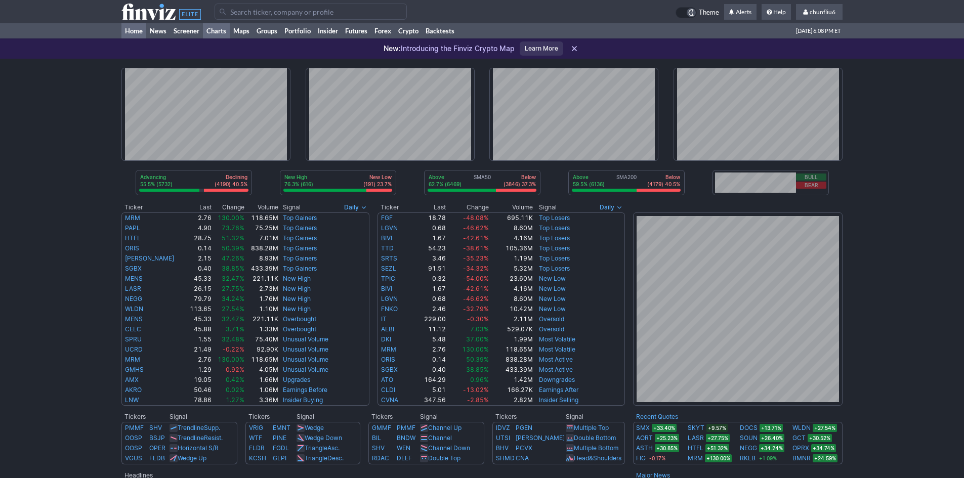
click at [220, 28] on link "Charts" at bounding box center [216, 30] width 27 height 15
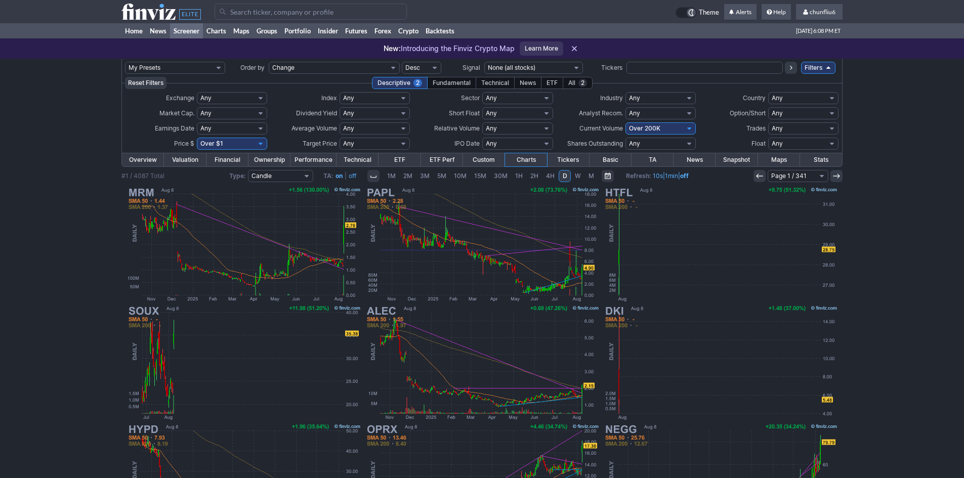
click at [661, 130] on select "Any Under 50K Under 100K Under 500K Under 750K Under 1M Over 0 Over 50K Over 10…" at bounding box center [660, 128] width 70 height 12
select select "o750"
click at [625, 122] on select "Any Under 50K Under 100K Under 500K Under 750K Under 1M Over 0 Over 50K Over 10…" at bounding box center [660, 128] width 70 height 12
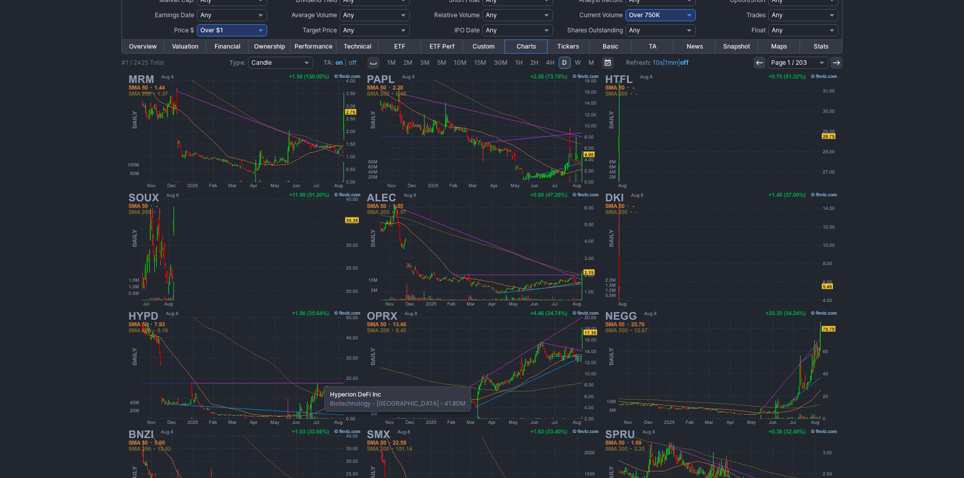
scroll to position [107, 0]
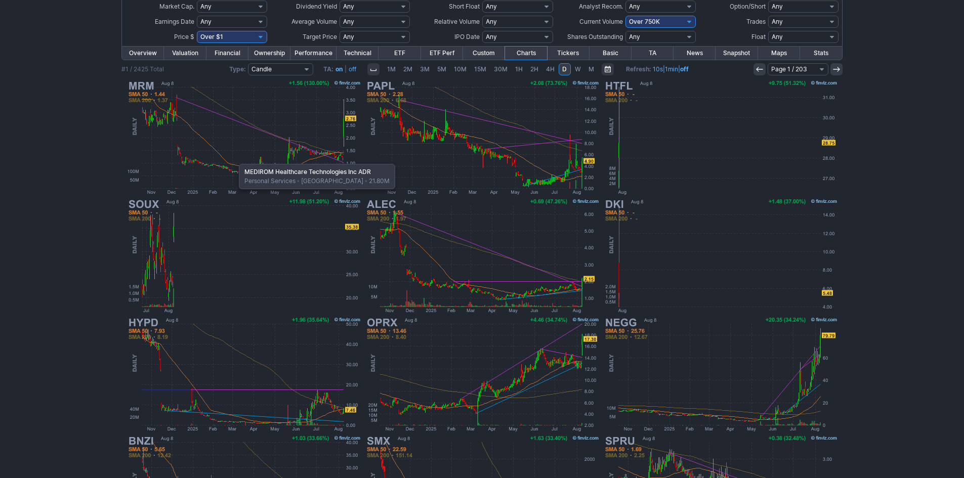
click at [234, 159] on img at bounding box center [243, 137] width 237 height 118
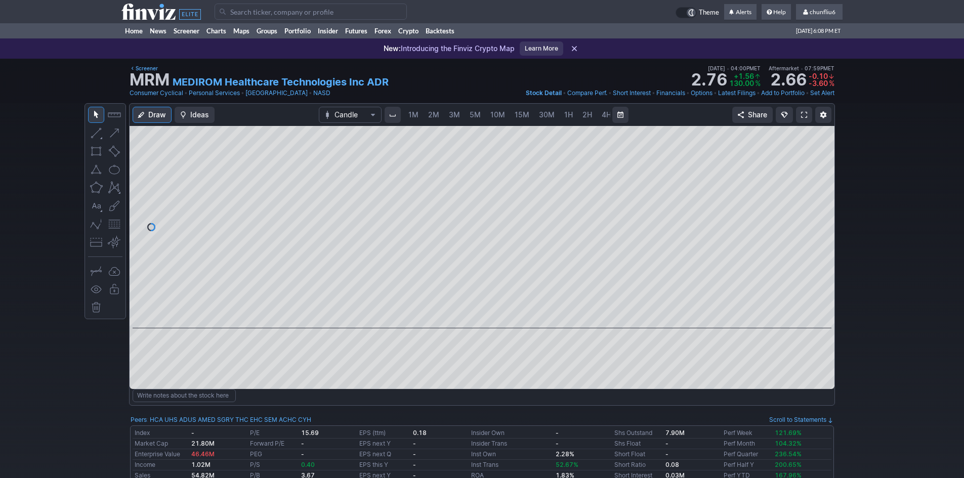
scroll to position [0, 55]
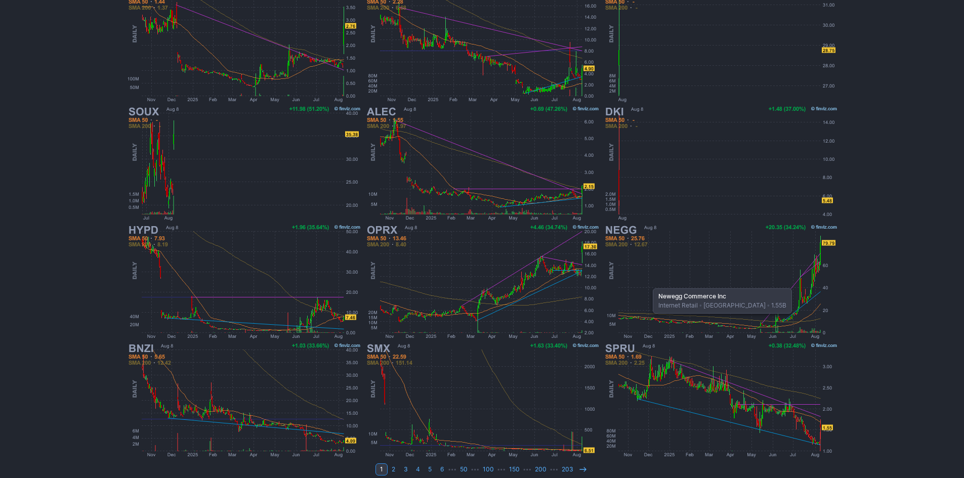
scroll to position [208, 0]
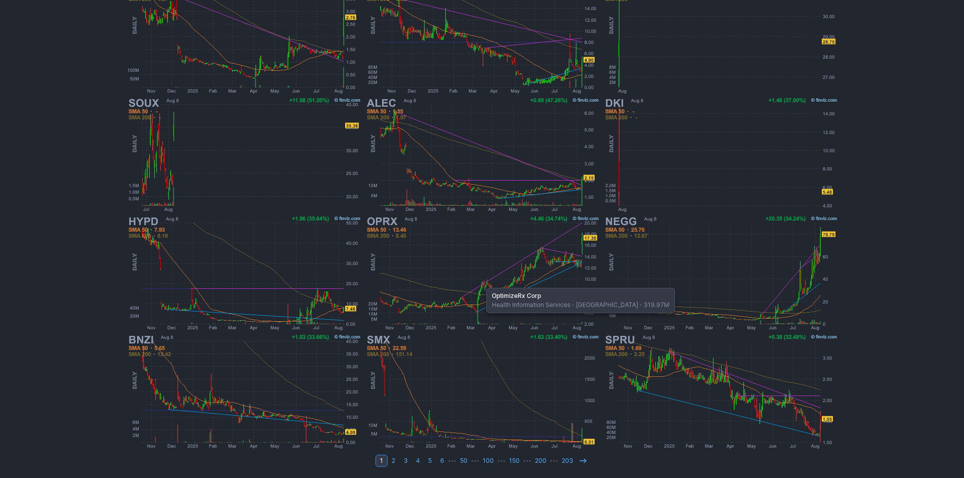
click at [481, 283] on img at bounding box center [482, 273] width 237 height 118
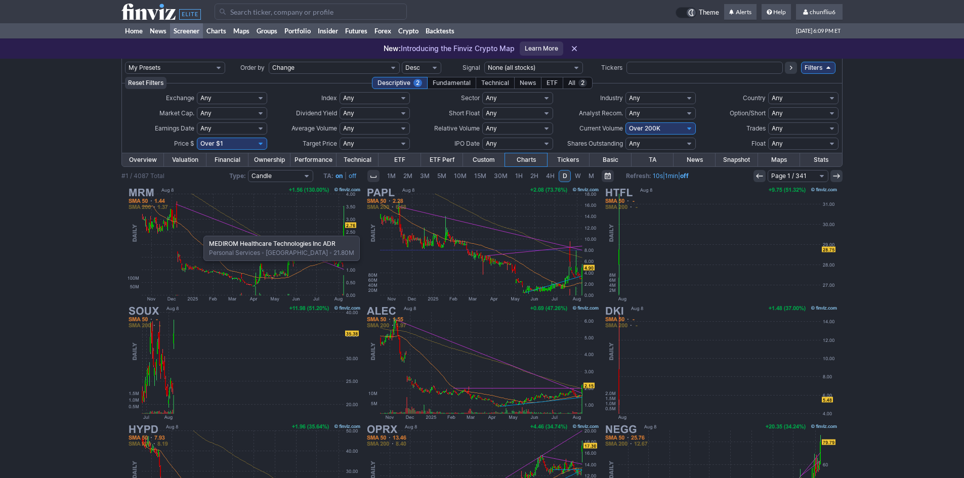
click at [198, 231] on img at bounding box center [243, 244] width 237 height 118
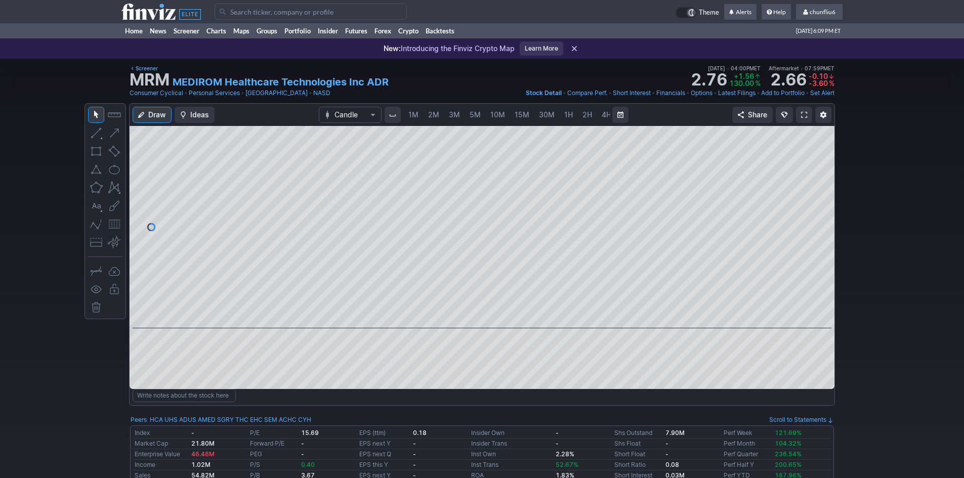
scroll to position [0, 55]
click at [800, 110] on link at bounding box center [804, 115] width 16 height 16
drag, startPoint x: 819, startPoint y: 261, endPoint x: 820, endPoint y: 240, distance: 20.7
click at [820, 240] on div at bounding box center [823, 224] width 21 height 177
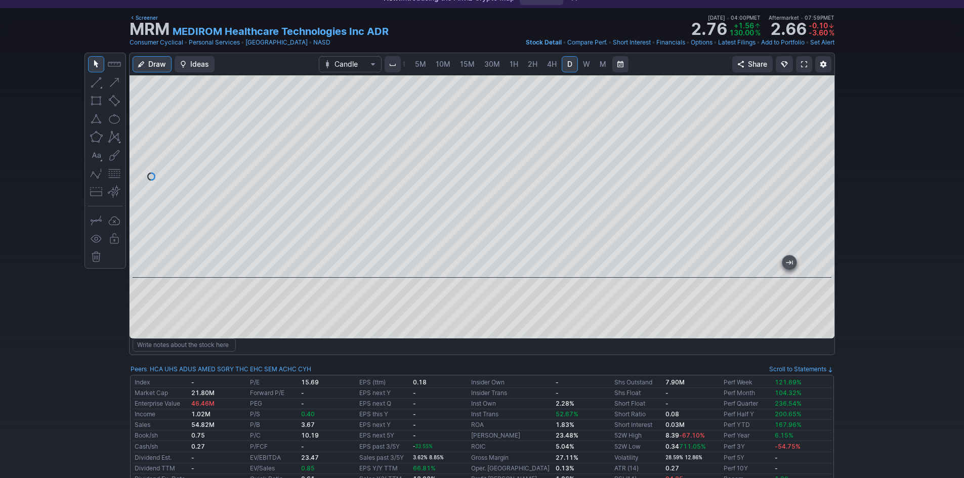
drag, startPoint x: 817, startPoint y: 235, endPoint x: 816, endPoint y: 220, distance: 15.7
click at [818, 220] on div at bounding box center [823, 173] width 21 height 177
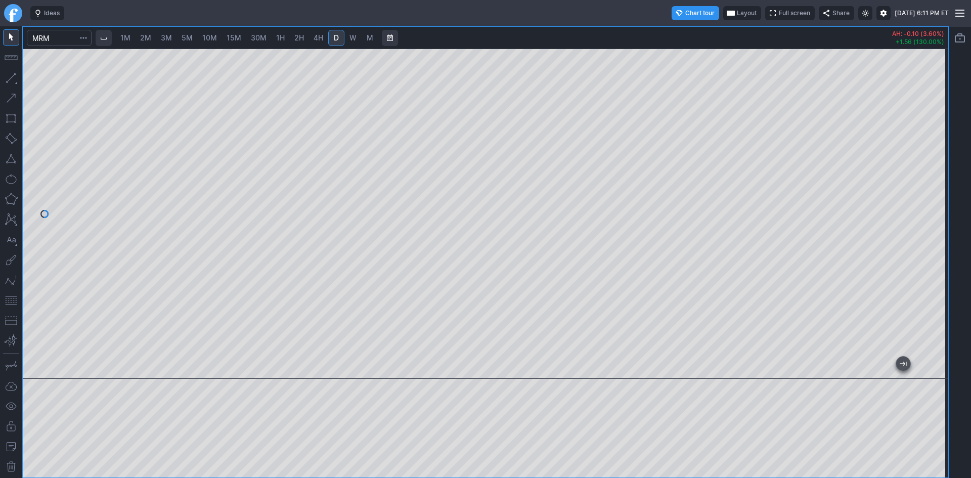
drag, startPoint x: 937, startPoint y: 258, endPoint x: 936, endPoint y: 219, distance: 39.0
click at [936, 219] on div at bounding box center [937, 211] width 21 height 305
click at [144, 40] on span "2M" at bounding box center [145, 37] width 11 height 9
drag, startPoint x: 942, startPoint y: 156, endPoint x: 933, endPoint y: 194, distance: 38.3
click at [933, 194] on div at bounding box center [937, 211] width 21 height 305
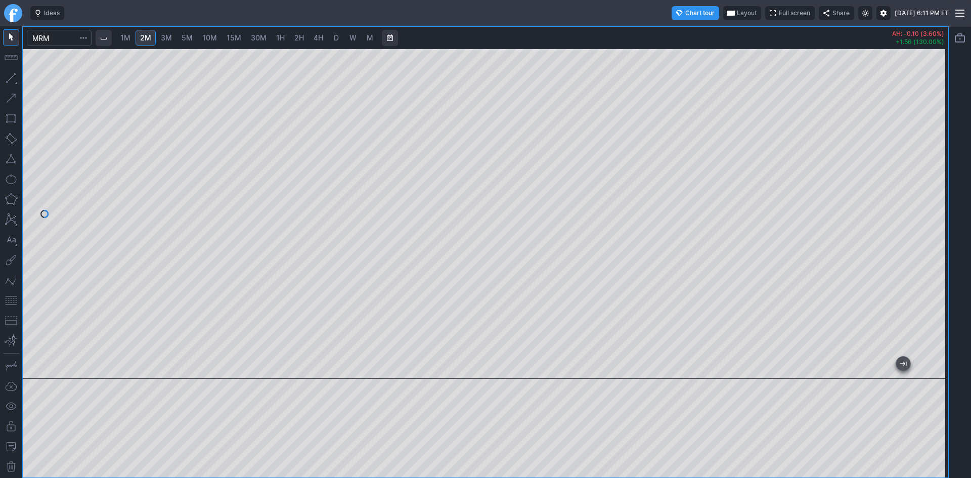
drag, startPoint x: 673, startPoint y: 370, endPoint x: -323, endPoint y: 230, distance: 1005.9
click at [0, 230] on html "Ideas Chart tour Layout Full screen Share Sun AUG 10 2025 6:11 PM ET 1M 2M 3M 5…" at bounding box center [485, 239] width 971 height 478
click at [13, 298] on button "button" at bounding box center [11, 300] width 16 height 16
click at [174, 38] on link "3M" at bounding box center [166, 38] width 20 height 16
click at [187, 39] on span "5M" at bounding box center [187, 37] width 11 height 9
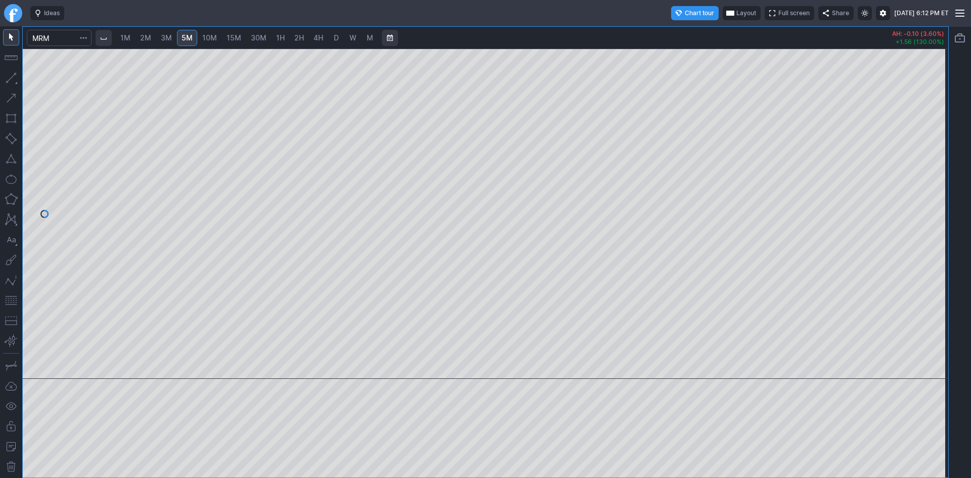
drag, startPoint x: 686, startPoint y: 372, endPoint x: 971, endPoint y: 359, distance: 285.2
click at [971, 359] on div "1M 2M 3M 5M 10M 15M 30M 1H 2H 4H D W M AH: -0.10 (3.60%) +1.56 (130.00%)" at bounding box center [485, 252] width 971 height 452
click at [341, 38] on link "D" at bounding box center [336, 38] width 16 height 16
click at [58, 36] on input "Search" at bounding box center [59, 38] width 65 height 16
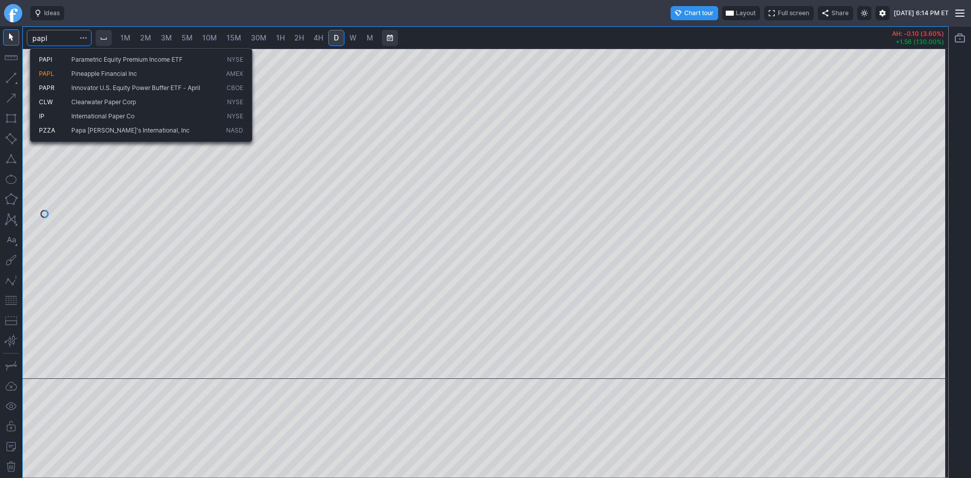
type input "papl"
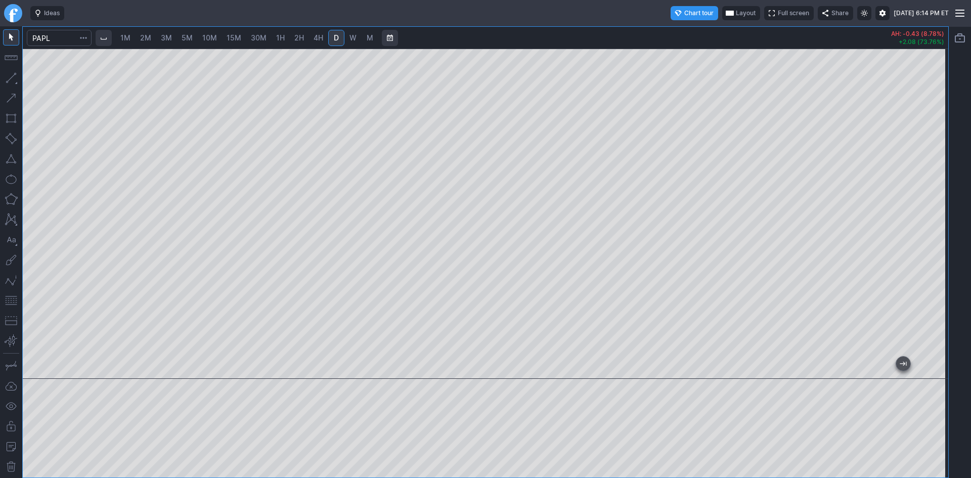
drag, startPoint x: 935, startPoint y: 295, endPoint x: 929, endPoint y: 244, distance: 51.4
click at [933, 243] on div at bounding box center [937, 211] width 21 height 305
click at [213, 37] on span "10M" at bounding box center [209, 37] width 15 height 9
click at [166, 36] on span "3M" at bounding box center [166, 37] width 11 height 9
click at [148, 36] on span "2M" at bounding box center [145, 37] width 11 height 9
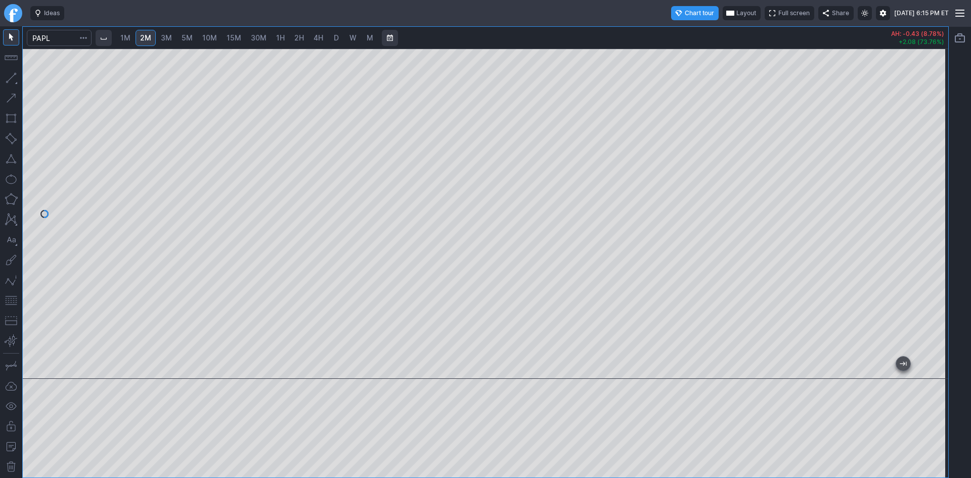
click at [129, 40] on span "1M" at bounding box center [125, 37] width 10 height 9
click at [737, 15] on span "Layout" at bounding box center [747, 13] width 20 height 10
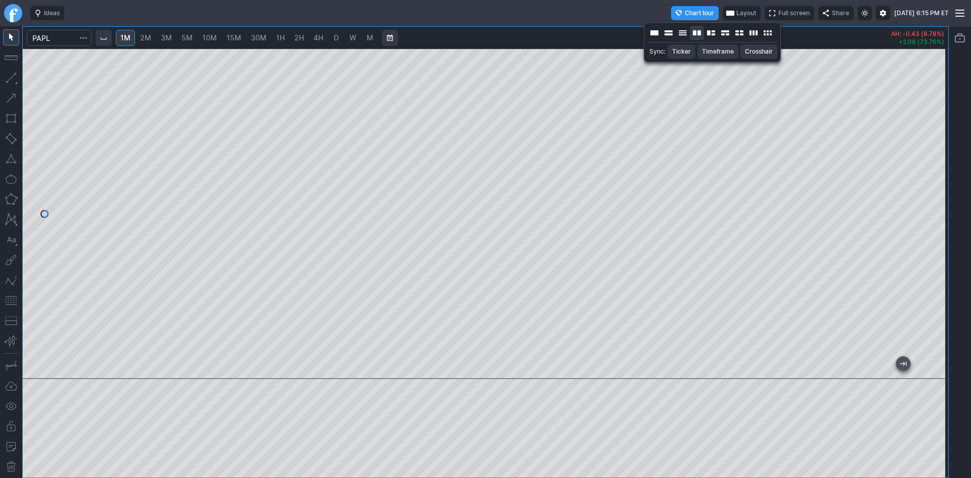
click at [700, 36] on button "Layout" at bounding box center [697, 33] width 14 height 14
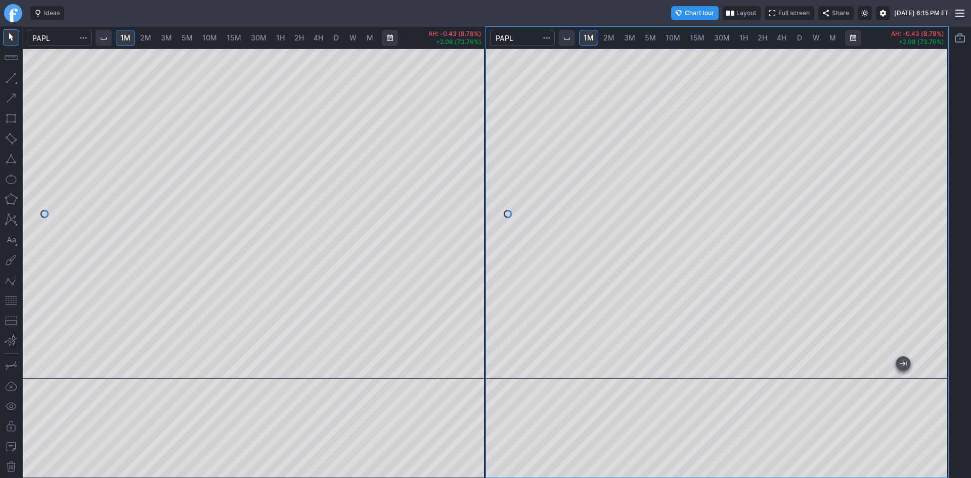
click at [645, 38] on link "5M" at bounding box center [650, 38] width 20 height 16
click at [740, 37] on span "1H" at bounding box center [744, 37] width 9 height 9
click at [714, 37] on span "30M" at bounding box center [722, 37] width 16 height 9
click at [698, 40] on span "15M" at bounding box center [697, 37] width 15 height 9
click at [741, 35] on span "1H" at bounding box center [744, 37] width 9 height 9
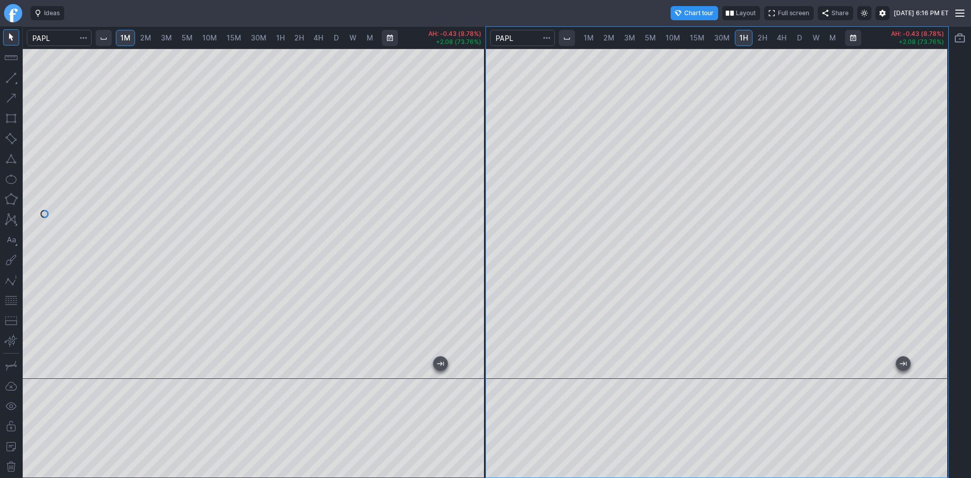
drag, startPoint x: 932, startPoint y: 221, endPoint x: 930, endPoint y: 261, distance: 40.0
click at [933, 259] on div at bounding box center [937, 211] width 21 height 305
click at [797, 35] on span "D" at bounding box center [799, 37] width 5 height 9
click at [744, 37] on span "1H" at bounding box center [744, 37] width 9 height 9
click at [722, 40] on span "30M" at bounding box center [722, 37] width 16 height 9
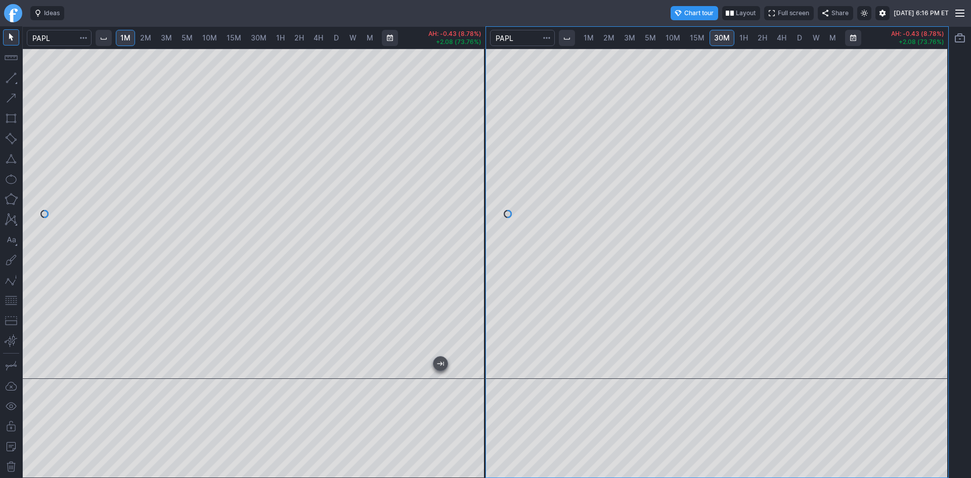
drag, startPoint x: 934, startPoint y: 174, endPoint x: 933, endPoint y: 209, distance: 35.4
click at [933, 209] on div at bounding box center [937, 211] width 21 height 305
drag, startPoint x: 479, startPoint y: 162, endPoint x: 484, endPoint y: 220, distance: 57.9
click at [484, 220] on div at bounding box center [474, 211] width 21 height 305
drag, startPoint x: 481, startPoint y: 222, endPoint x: 478, endPoint y: 166, distance: 55.7
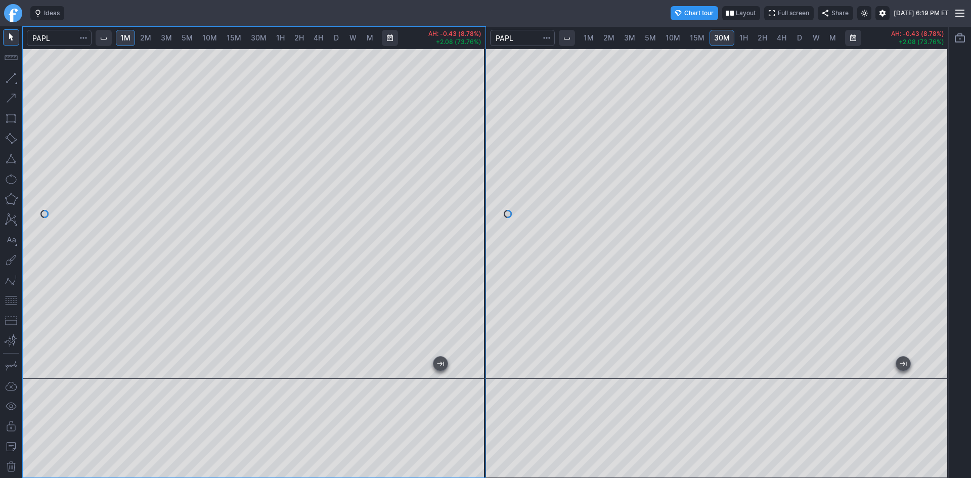
click at [478, 166] on div at bounding box center [474, 211] width 21 height 305
click at [147, 36] on span "2M" at bounding box center [145, 37] width 11 height 9
drag, startPoint x: 472, startPoint y: 235, endPoint x: 472, endPoint y: 262, distance: 26.8
click at [472, 262] on div at bounding box center [474, 211] width 21 height 305
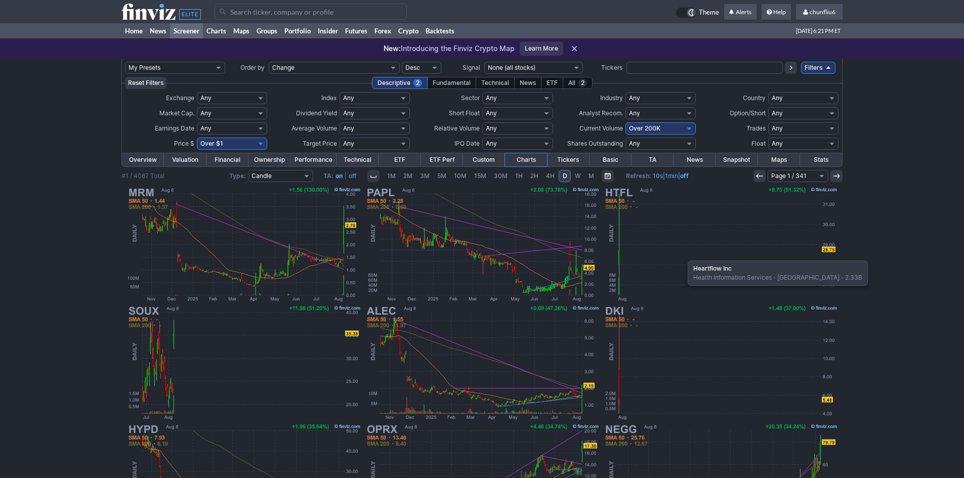
click at [682, 255] on img at bounding box center [720, 244] width 237 height 118
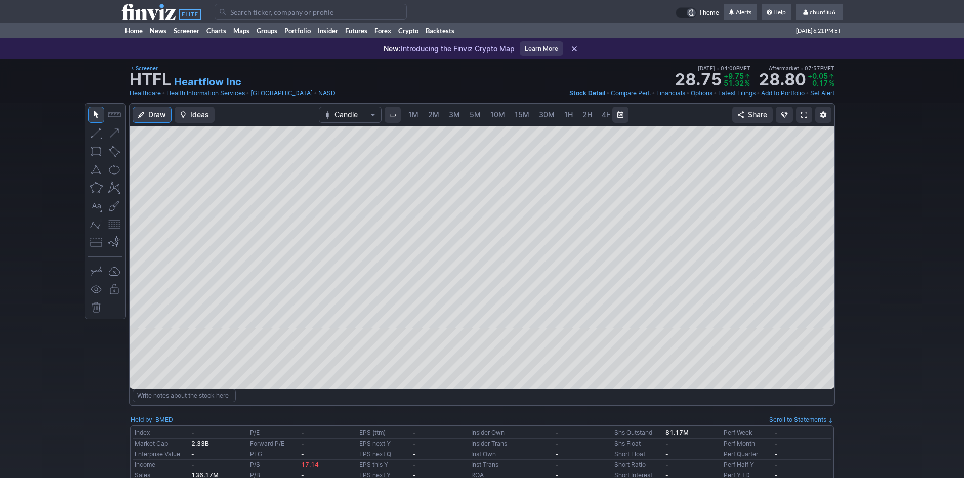
scroll to position [0, 55]
click at [805, 117] on span at bounding box center [804, 115] width 6 height 8
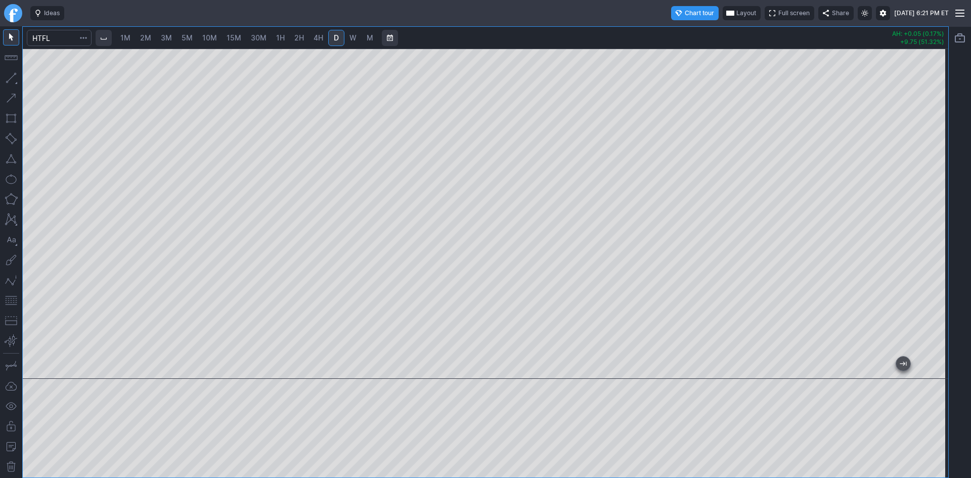
click at [141, 38] on link "2M" at bounding box center [146, 38] width 20 height 16
click at [124, 35] on span "1M" at bounding box center [125, 37] width 10 height 9
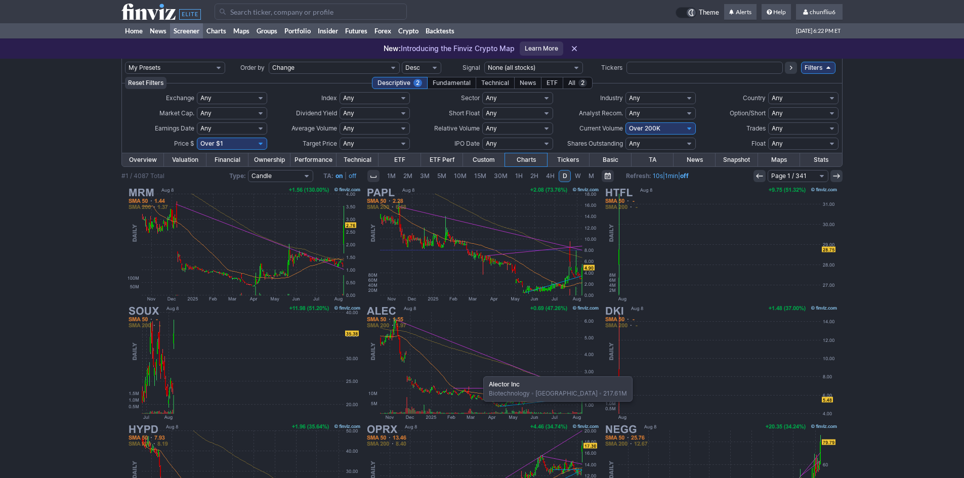
click at [478, 371] on img at bounding box center [482, 363] width 237 height 118
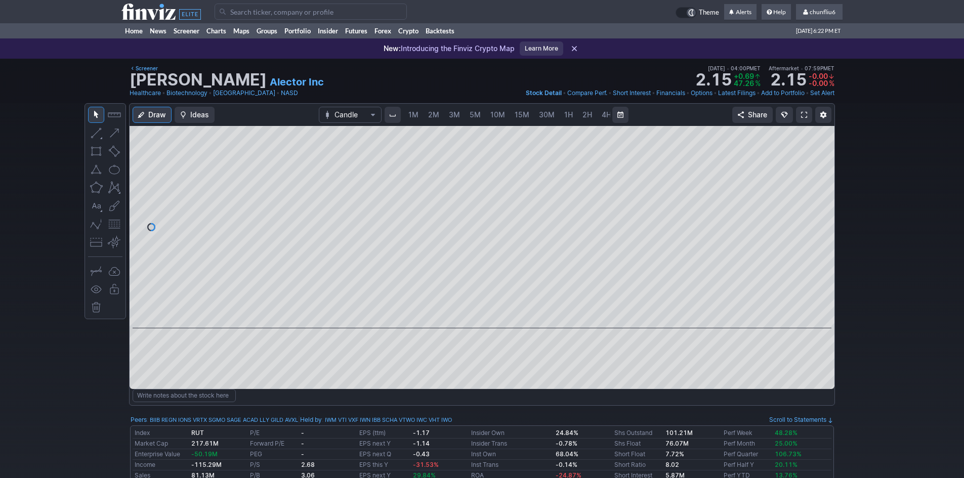
scroll to position [0, 55]
click at [422, 114] on span "5M" at bounding box center [420, 114] width 11 height 9
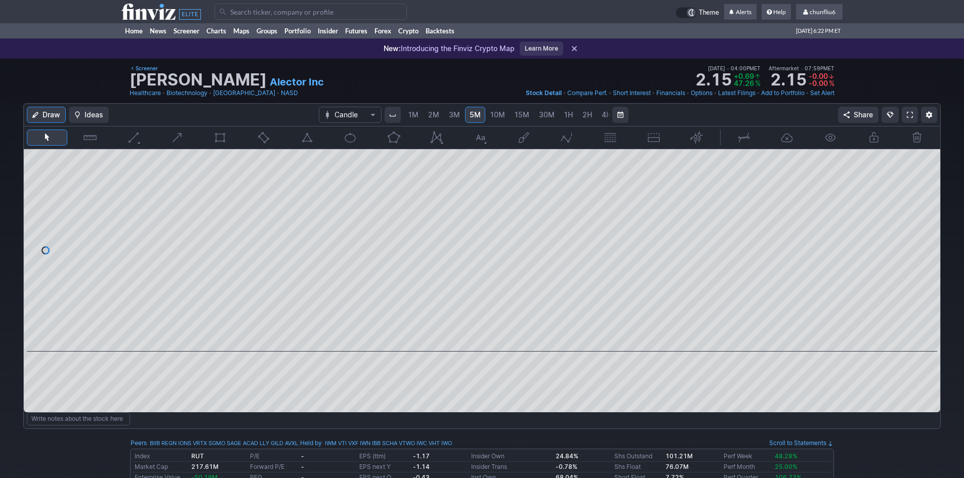
click at [414, 115] on span "1M" at bounding box center [413, 114] width 10 height 9
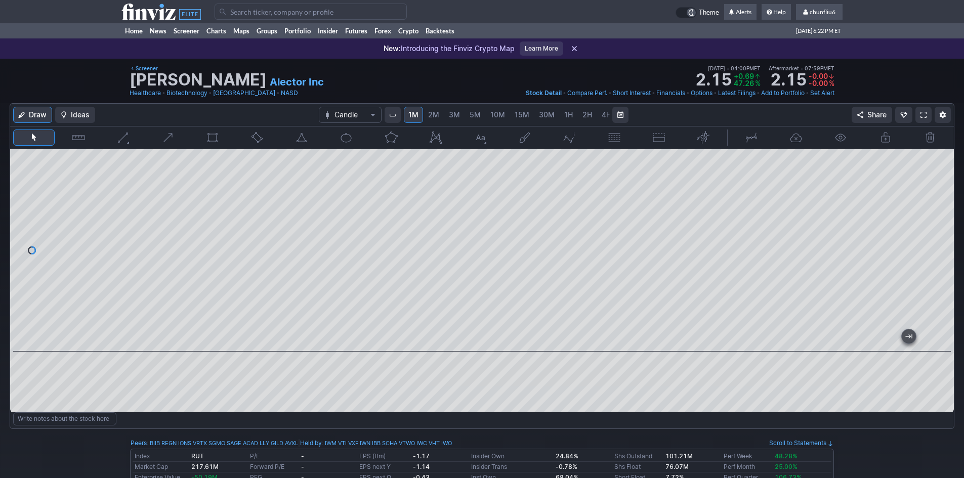
click at [921, 110] on link at bounding box center [923, 115] width 16 height 16
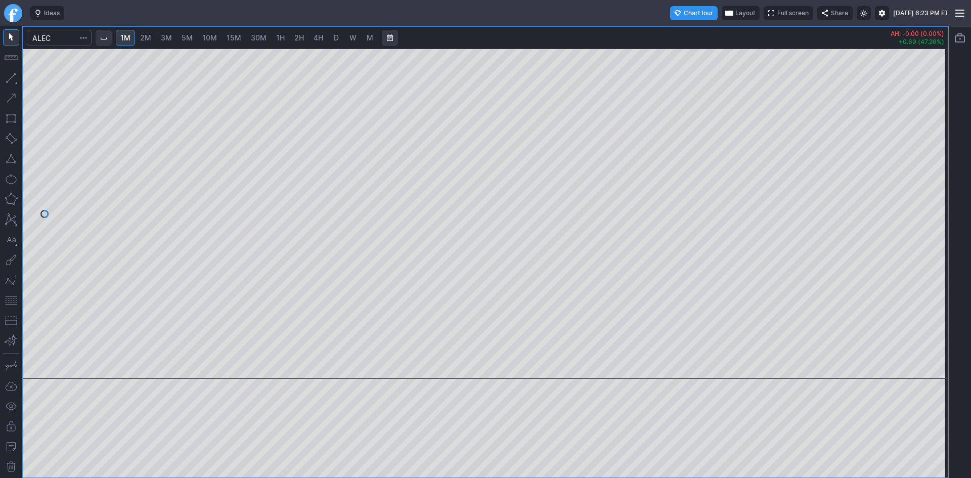
click at [339, 36] on span "D" at bounding box center [336, 37] width 5 height 9
drag, startPoint x: 937, startPoint y: 268, endPoint x: 938, endPoint y: 198, distance: 69.8
click at [945, 193] on div at bounding box center [937, 211] width 21 height 305
click at [281, 39] on span "1H" at bounding box center [280, 37] width 9 height 9
drag, startPoint x: 932, startPoint y: 169, endPoint x: 931, endPoint y: 211, distance: 42.0
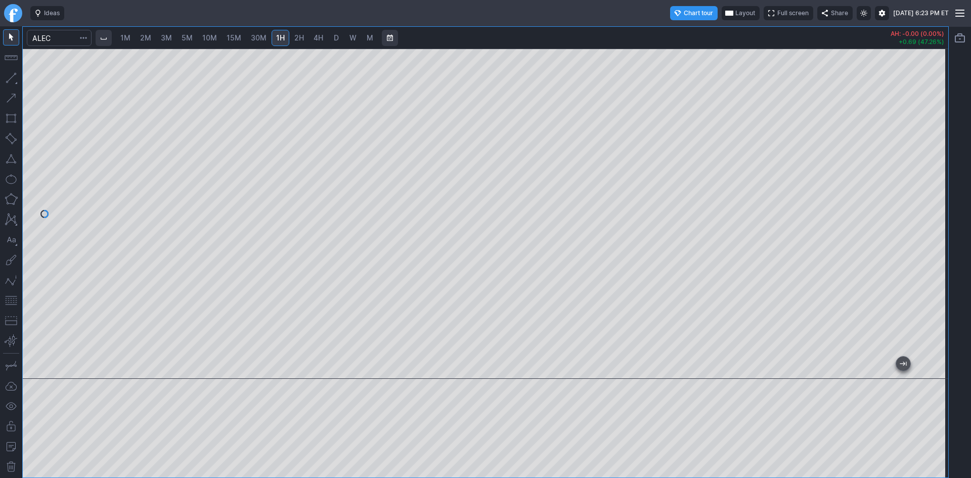
click at [931, 211] on div at bounding box center [937, 211] width 21 height 305
click at [12, 296] on button "button" at bounding box center [11, 300] width 16 height 16
click at [190, 40] on span "5M" at bounding box center [187, 37] width 11 height 9
click at [207, 35] on span "10M" at bounding box center [209, 37] width 15 height 9
click at [149, 34] on span "2M" at bounding box center [145, 37] width 11 height 9
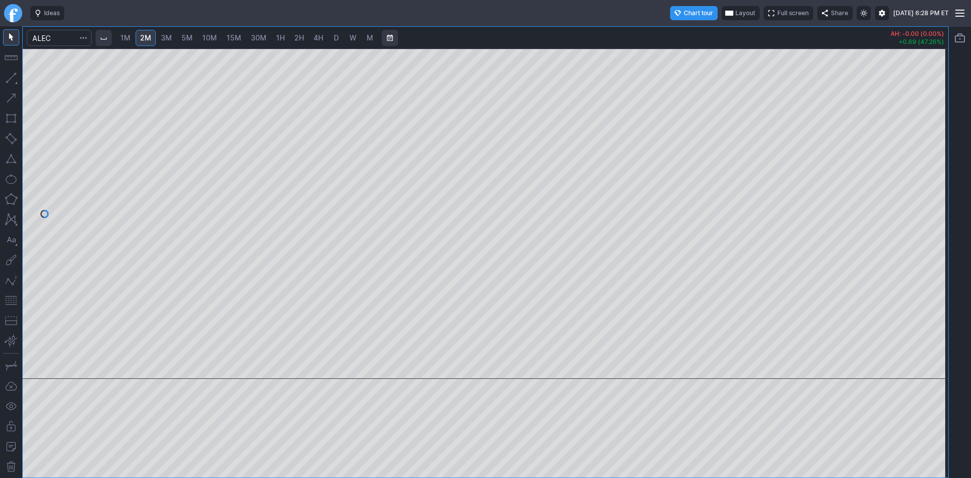
click at [336, 38] on span "D" at bounding box center [336, 37] width 5 height 9
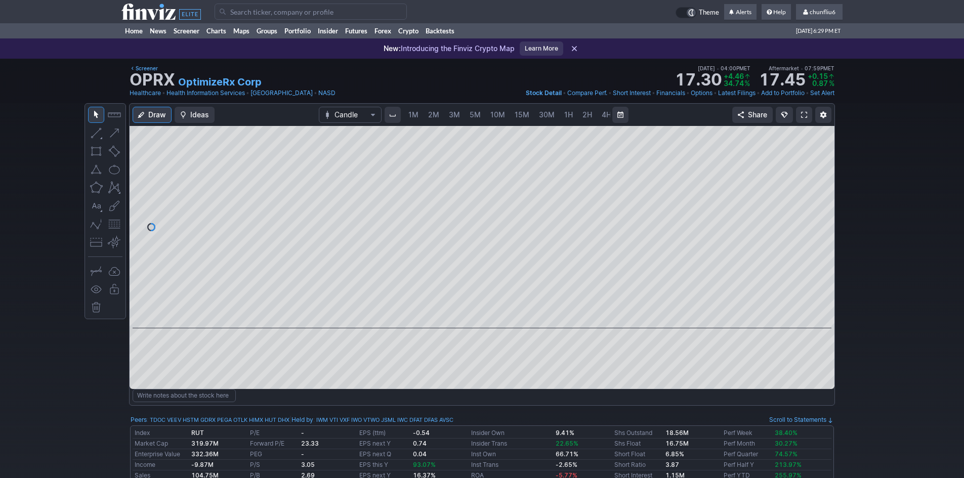
scroll to position [0, 55]
drag, startPoint x: 828, startPoint y: 215, endPoint x: 820, endPoint y: 199, distance: 17.9
click at [829, 199] on div at bounding box center [823, 224] width 21 height 177
click at [112, 223] on button "button" at bounding box center [114, 224] width 16 height 16
click at [423, 115] on span "5M" at bounding box center [420, 114] width 11 height 9
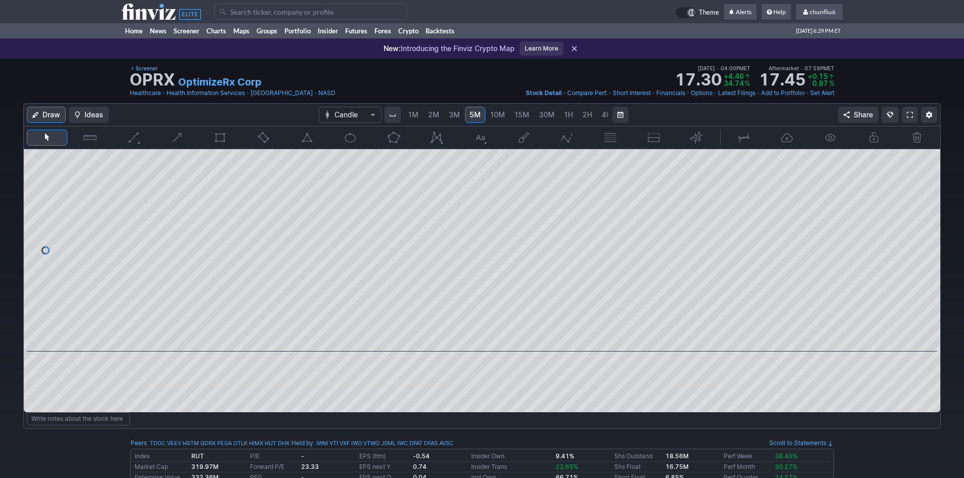
click at [904, 114] on link at bounding box center [910, 115] width 16 height 16
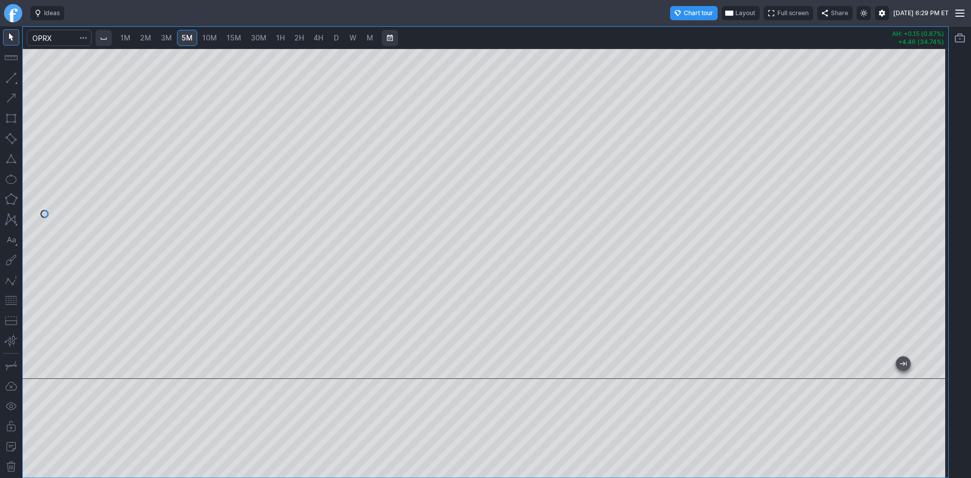
drag, startPoint x: 935, startPoint y: 144, endPoint x: 934, endPoint y: 176, distance: 31.4
click at [934, 176] on div at bounding box center [937, 211] width 21 height 305
click at [131, 39] on span "1M" at bounding box center [125, 37] width 10 height 9
click at [951, 227] on div "1M 2M 3M 5M 10M 15M 30M 1H 2H 4H D W M AH: +0.15 (0.87%) +4.46 (34.74%)" at bounding box center [485, 252] width 971 height 452
click at [151, 38] on span "2M" at bounding box center [145, 37] width 11 height 9
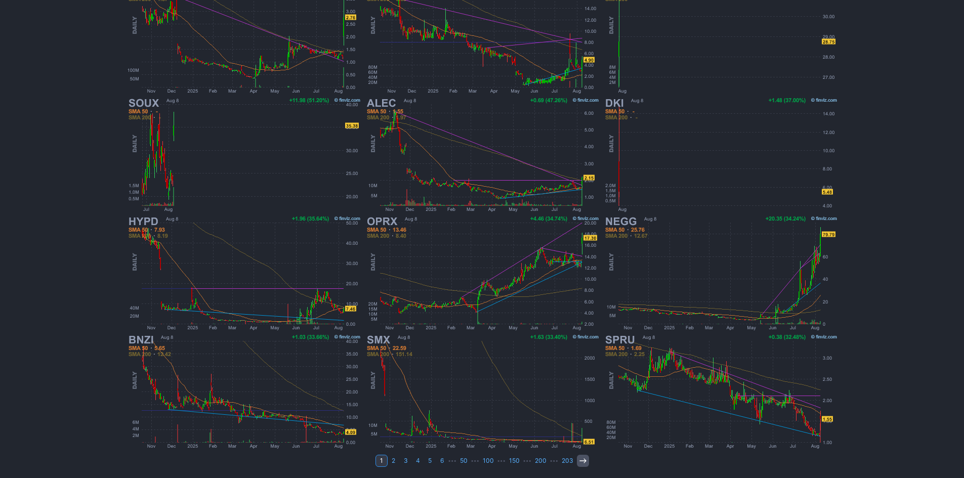
click at [579, 461] on use at bounding box center [582, 460] width 7 height 5
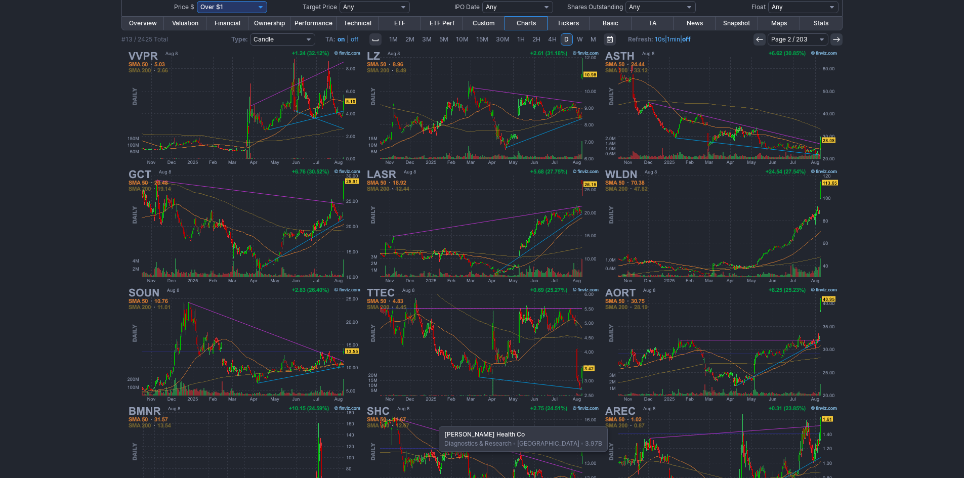
scroll to position [107, 0]
